Goal: Check status: Check status

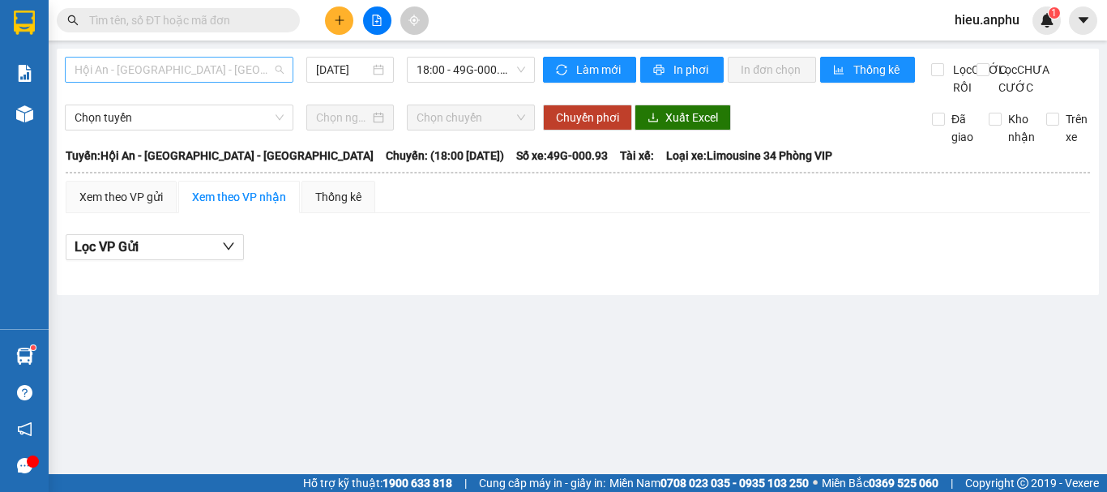
click at [244, 66] on span "Hội An - [GEOGRAPHIC_DATA] - [GEOGRAPHIC_DATA]" at bounding box center [179, 70] width 209 height 24
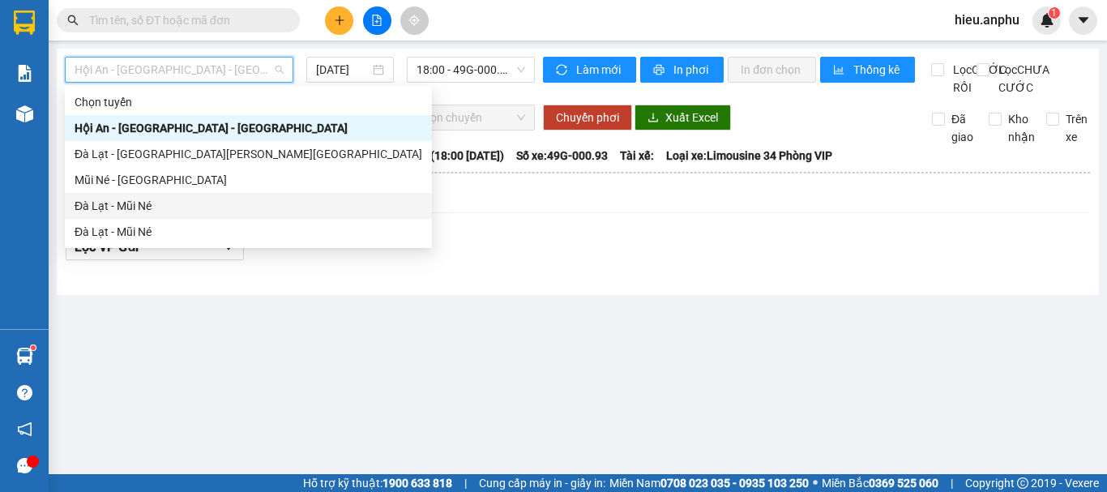
click at [94, 209] on div "Đà Lạt - Mũi Né" at bounding box center [249, 206] width 348 height 18
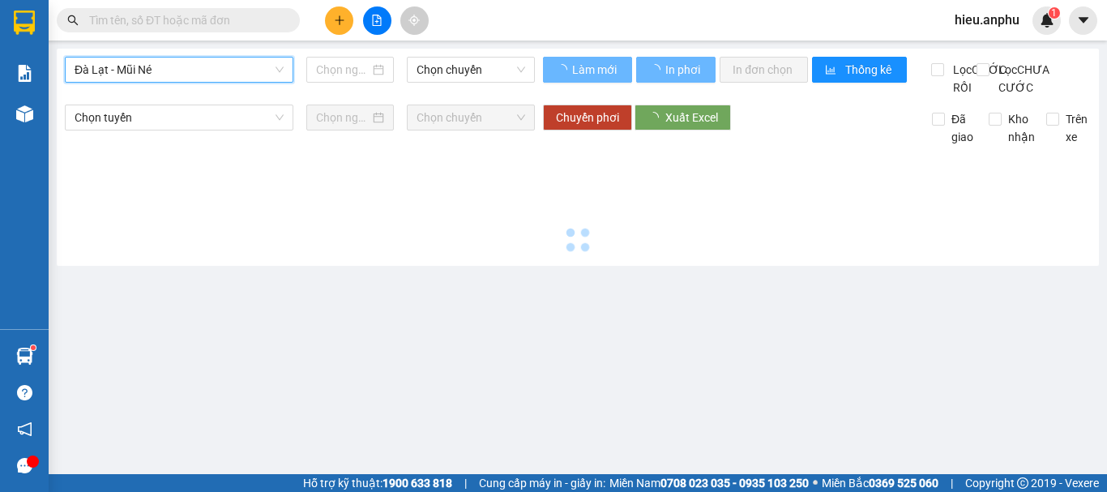
type input "[DATE]"
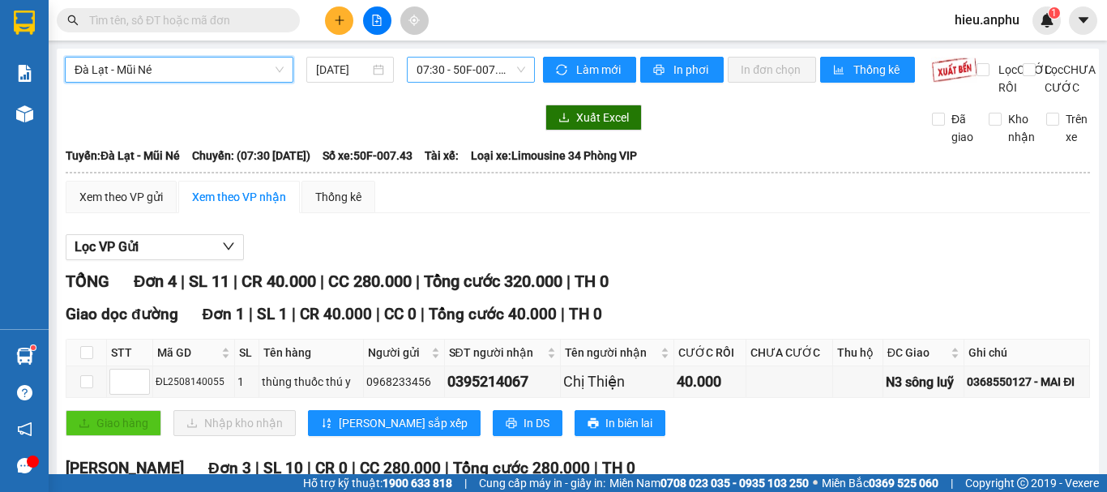
click at [423, 71] on span "07:30 - 50F-007.43" at bounding box center [471, 70] width 109 height 24
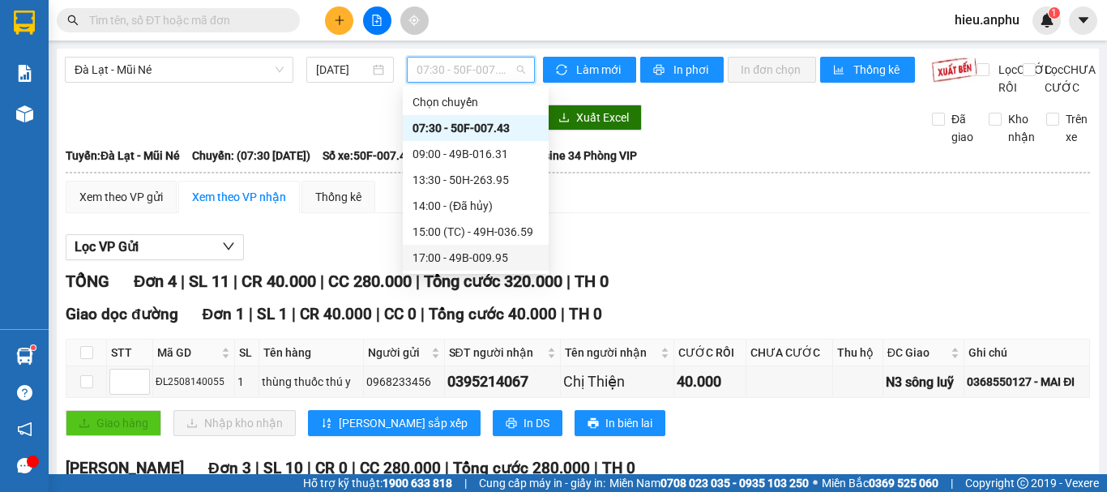
click at [457, 262] on div "17:00 - 49B-009.95" at bounding box center [475, 258] width 126 height 18
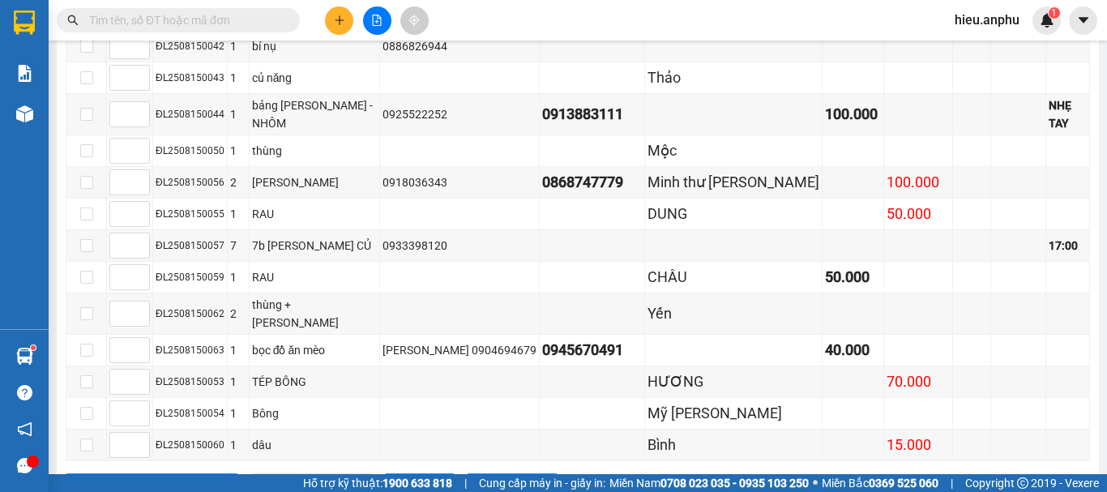
scroll to position [748, 0]
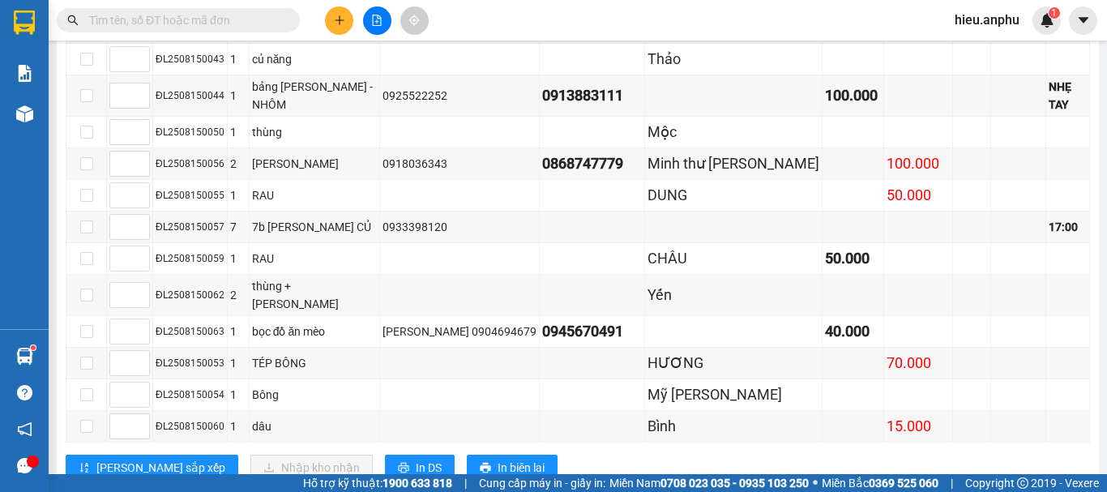
click at [227, 25] on input "text" at bounding box center [184, 20] width 191 height 18
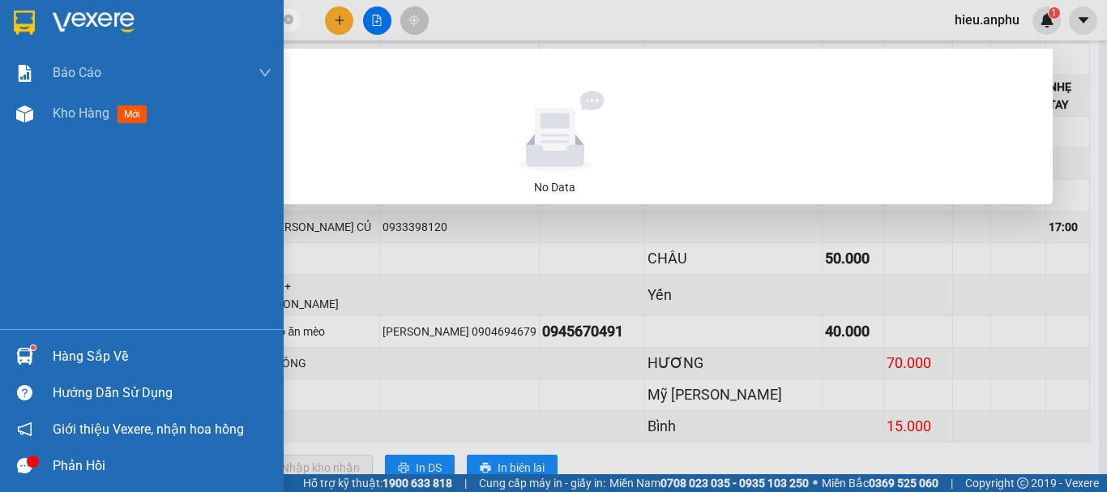
drag, startPoint x: 172, startPoint y: 23, endPoint x: 38, endPoint y: 34, distance: 134.2
click at [38, 34] on section "Kết quả [PERSON_NAME] ( 0 ) Bộ lọc No Data 0347581720 [PERSON_NAME].anphu 1 [PE…" at bounding box center [553, 246] width 1107 height 492
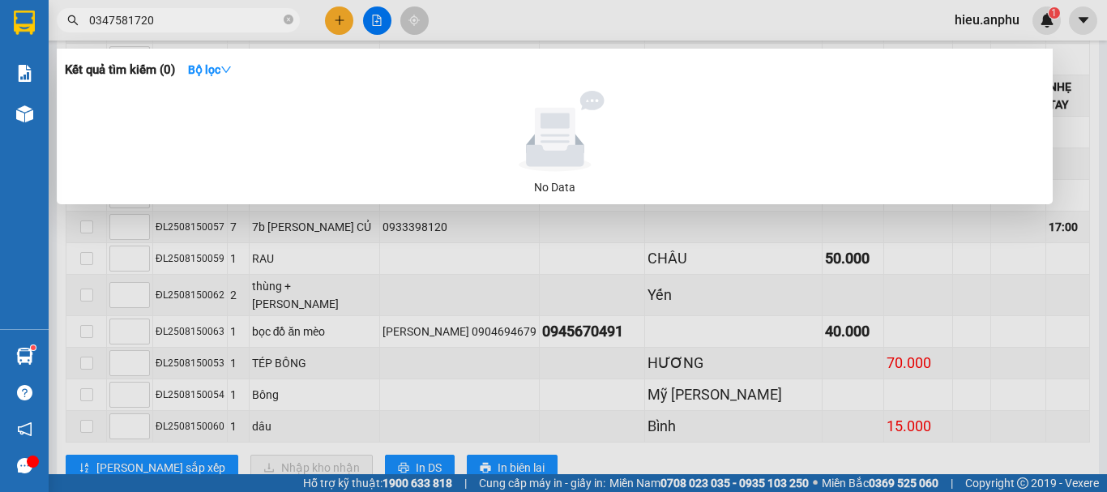
type input "0347581720"
